Goal: Entertainment & Leisure: Consume media (video, audio)

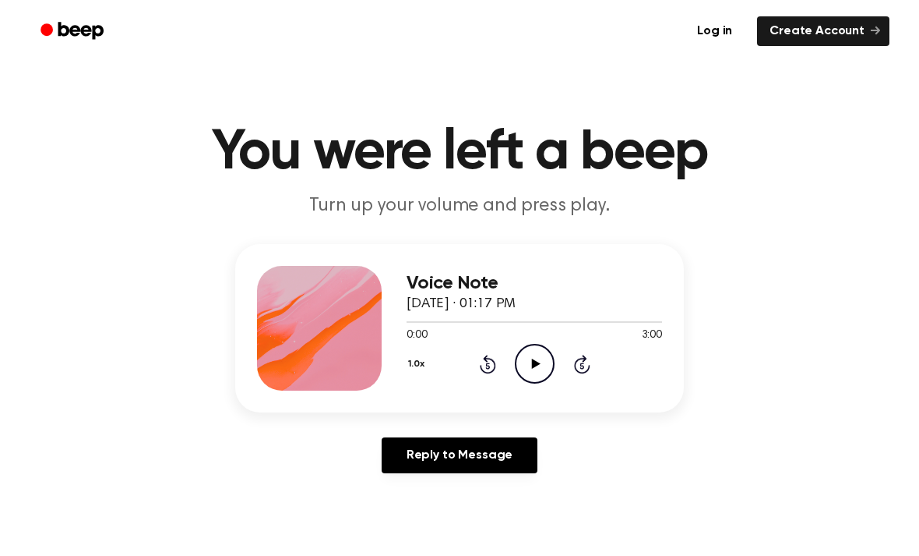
click at [513, 378] on div "1.0x Rewind 5 seconds Play Audio Skip 5 seconds" at bounding box center [535, 364] width 256 height 40
click at [539, 370] on icon "Play Audio" at bounding box center [535, 364] width 40 height 40
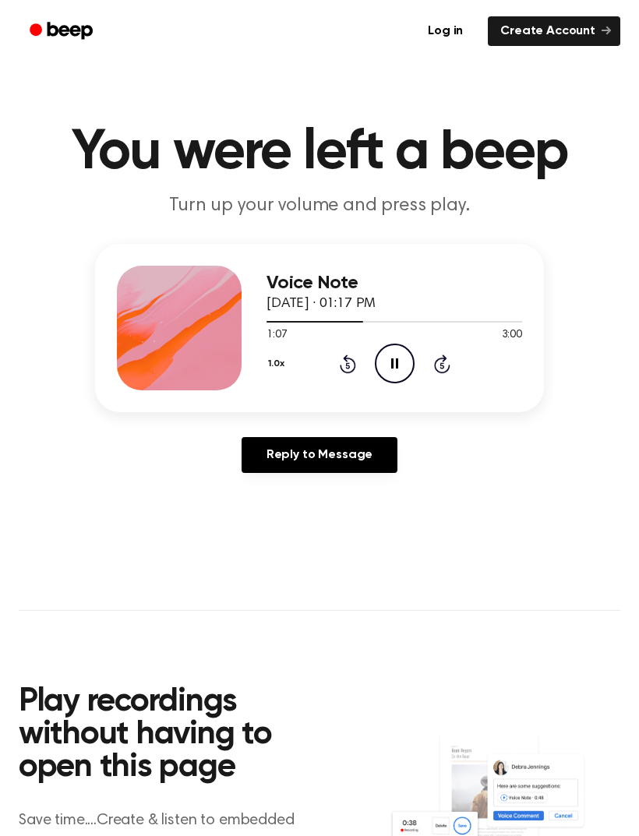
click at [504, 555] on main "You were left a beep Turn up your volume and press play. Voice Note [DATE] · 01…" at bounding box center [319, 504] width 639 height 1008
click at [351, 368] on icon "Rewind 5 seconds" at bounding box center [347, 364] width 17 height 20
click at [348, 362] on icon "Rewind 5 seconds" at bounding box center [347, 364] width 17 height 20
click at [339, 368] on icon "Rewind 5 seconds" at bounding box center [347, 364] width 17 height 20
click at [339, 367] on icon "Rewind 5 seconds" at bounding box center [347, 364] width 17 height 20
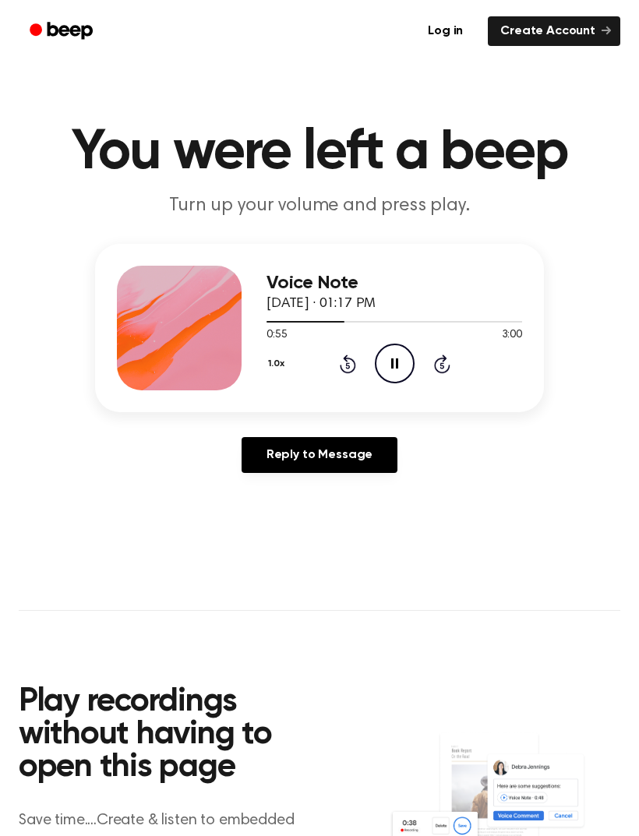
click at [338, 386] on div "Voice Note [DATE] · 01:17 PM 0:55 3:00 Your browser does not support the [objec…" at bounding box center [394, 328] width 256 height 125
click at [347, 386] on div "Voice Note [DATE] · 01:17 PM 0:55 3:00 Your browser does not support the [objec…" at bounding box center [394, 328] width 256 height 125
click at [351, 378] on div "1.0x Rewind 5 seconds Pause Audio Skip 5 seconds" at bounding box center [394, 364] width 256 height 40
click at [340, 369] on icon "Rewind 5 seconds" at bounding box center [347, 364] width 17 height 20
click at [346, 370] on icon "Rewind 5 seconds" at bounding box center [347, 364] width 17 height 20
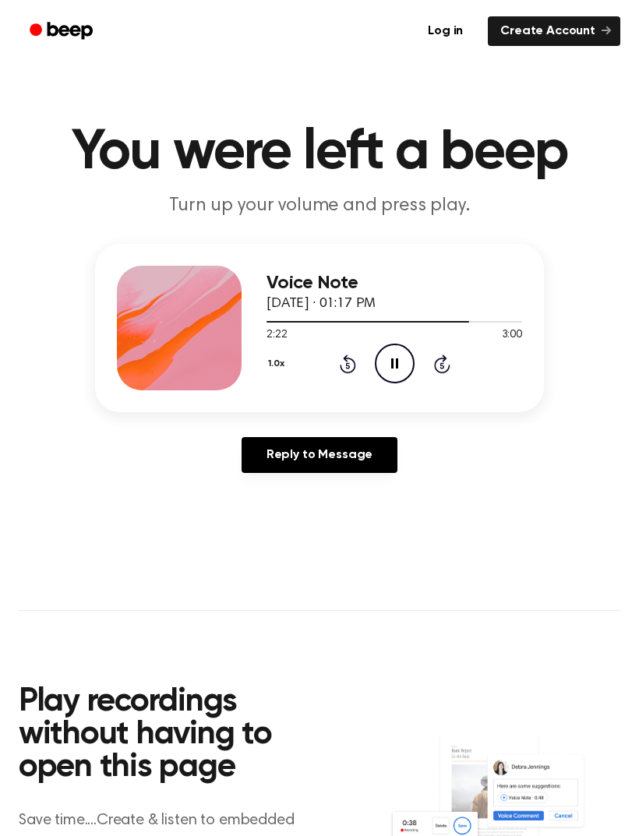
click at [399, 365] on icon "Pause Audio" at bounding box center [395, 364] width 40 height 40
